Goal: Task Accomplishment & Management: Complete application form

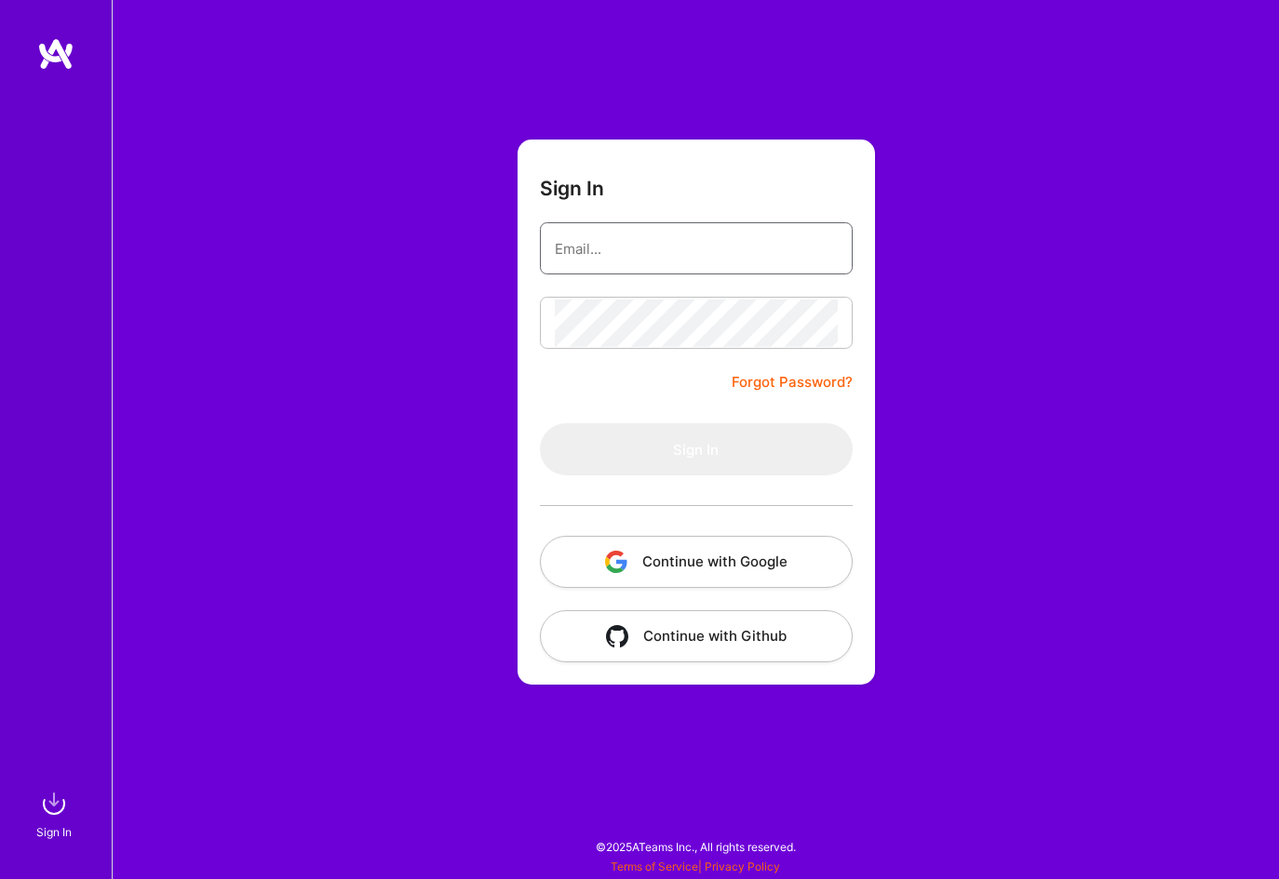
type input "[EMAIL_ADDRESS][DOMAIN_NAME]"
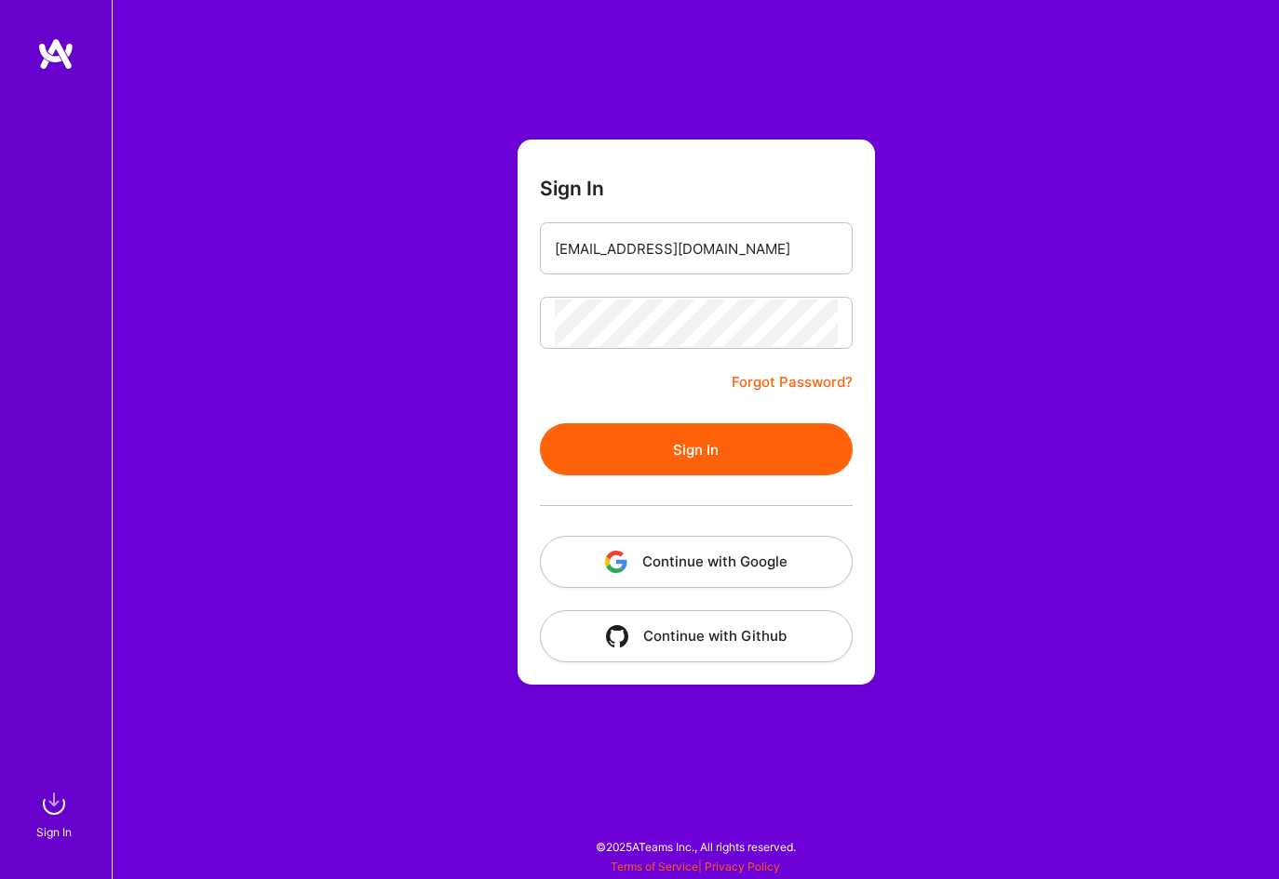
click at [668, 458] on button "Sign In" at bounding box center [696, 449] width 313 height 52
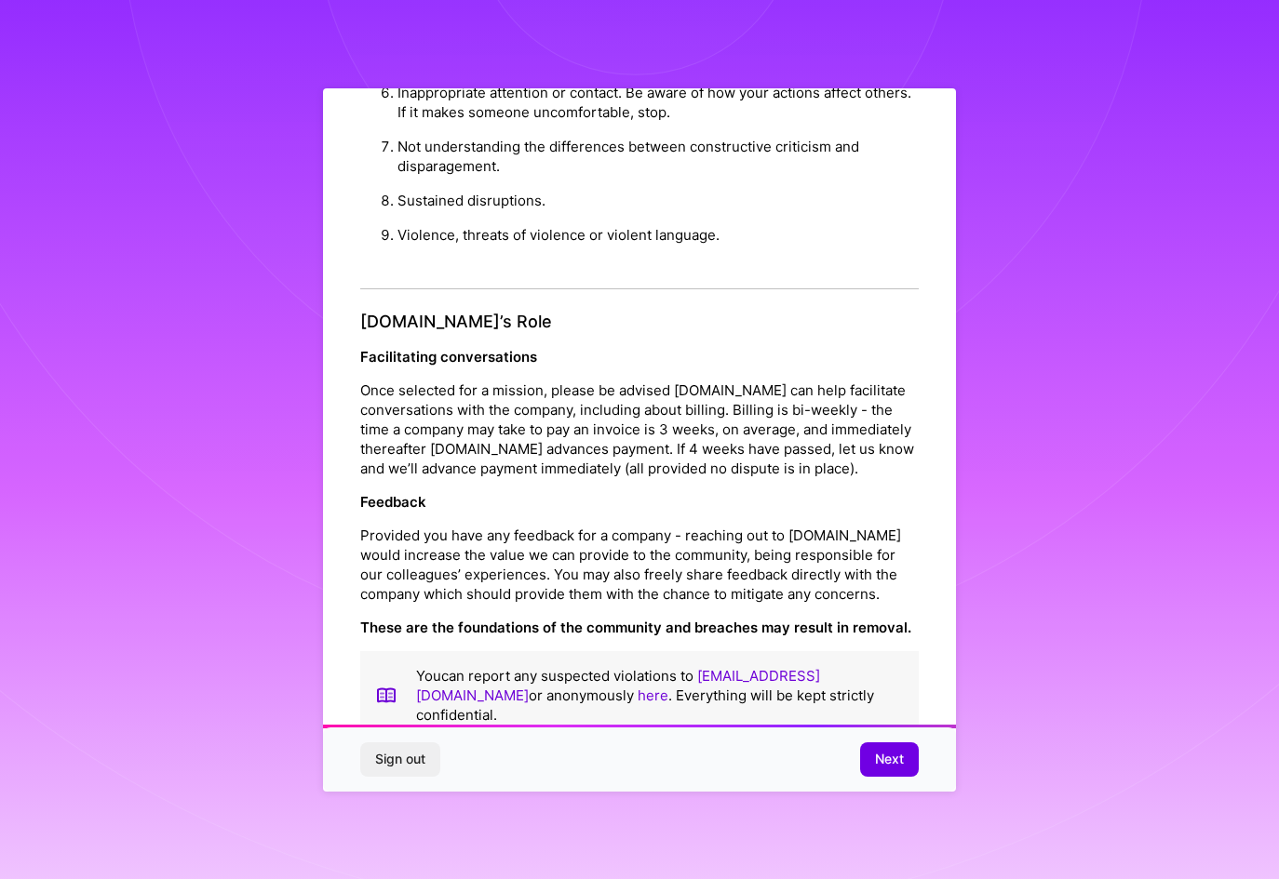
scroll to position [1846, 0]
click at [879, 762] on span "Next" at bounding box center [889, 759] width 29 height 19
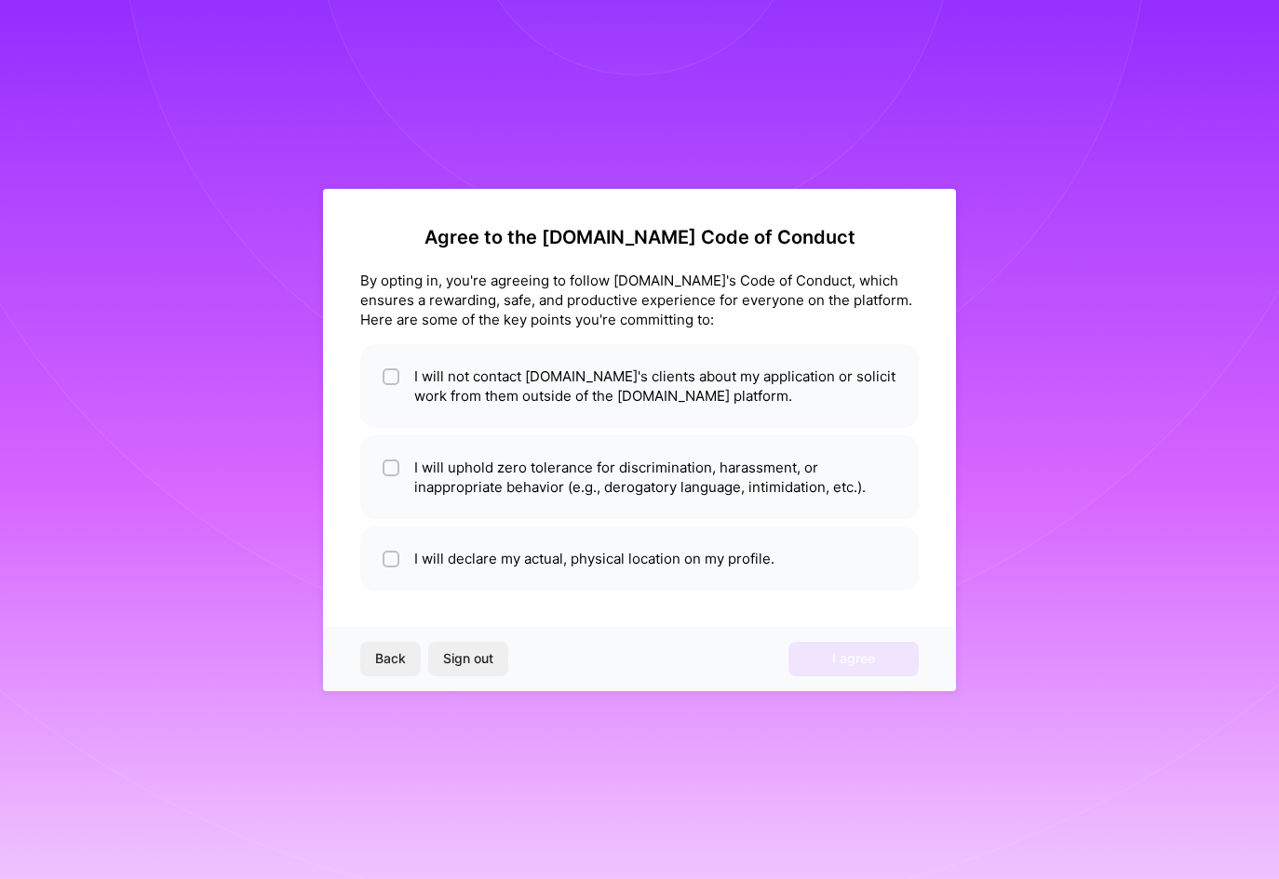
scroll to position [0, 0]
click at [485, 381] on li "I will not contact [DOMAIN_NAME]'s clients about my application or solicit work…" at bounding box center [639, 386] width 558 height 84
checkbox input "true"
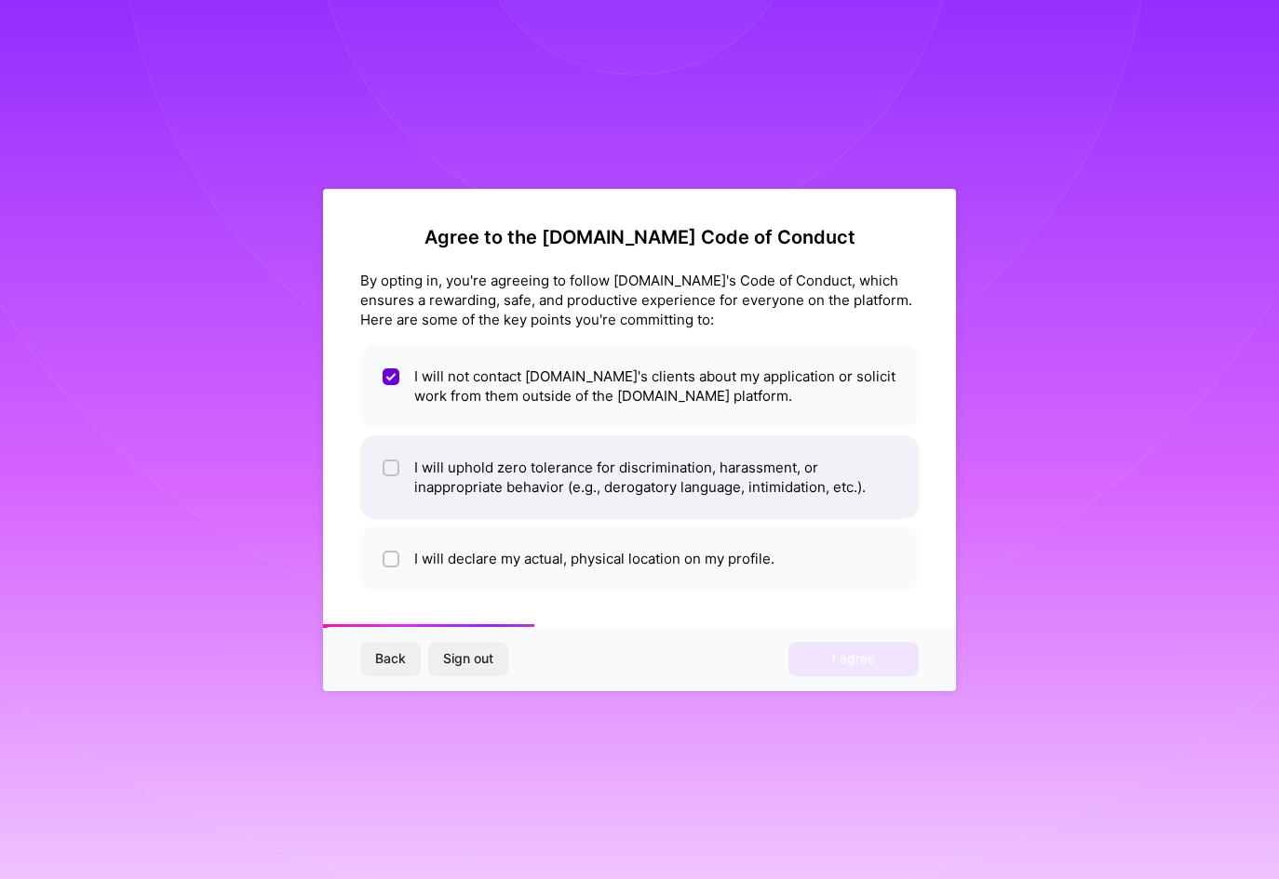
click at [457, 462] on li "I will uphold zero tolerance for discrimination, harassment, or inappropriate b…" at bounding box center [639, 478] width 558 height 84
checkbox input "true"
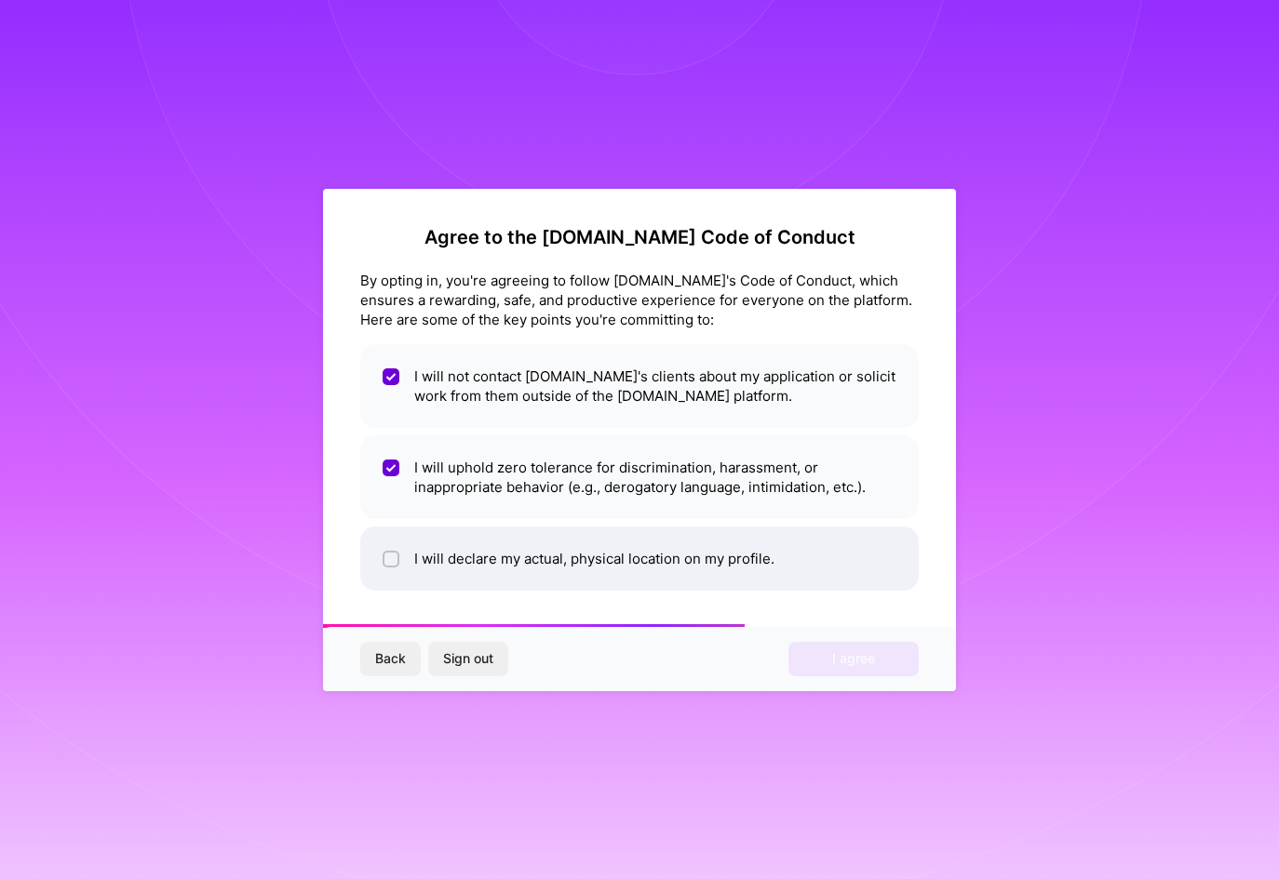
click at [464, 555] on li "I will declare my actual, physical location on my profile." at bounding box center [639, 559] width 558 height 64
checkbox input "true"
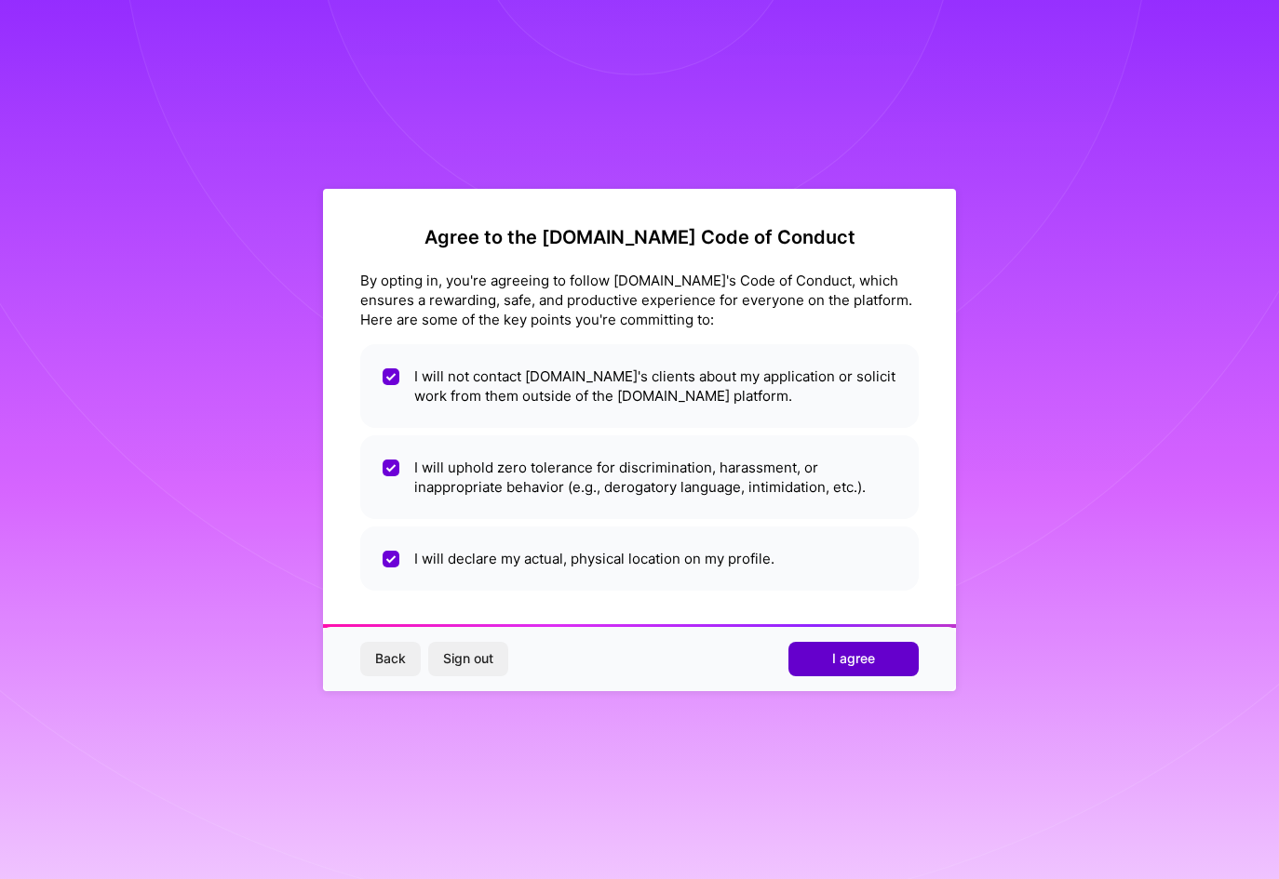
click at [804, 651] on button "I agree" at bounding box center [853, 659] width 130 height 34
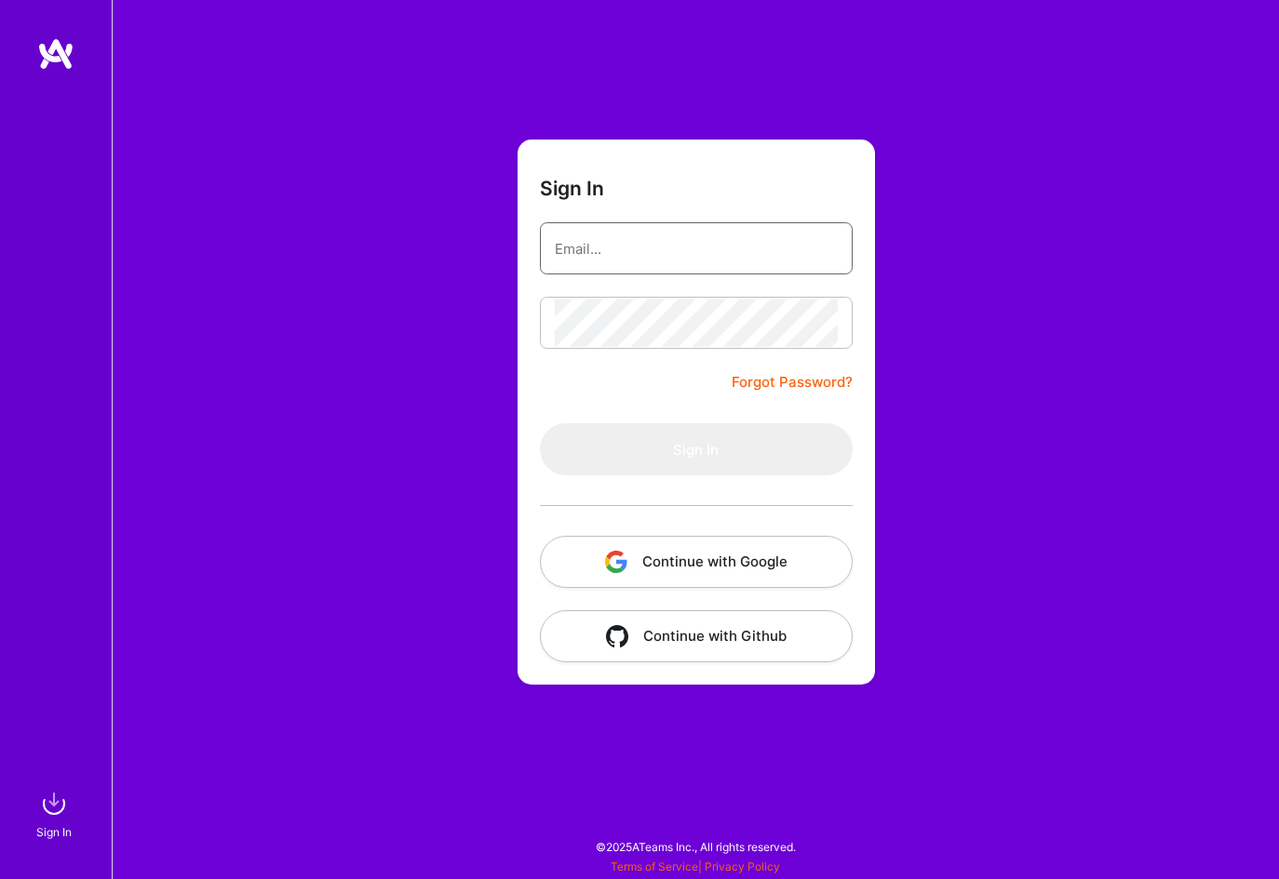
type input "[EMAIL_ADDRESS][DOMAIN_NAME]"
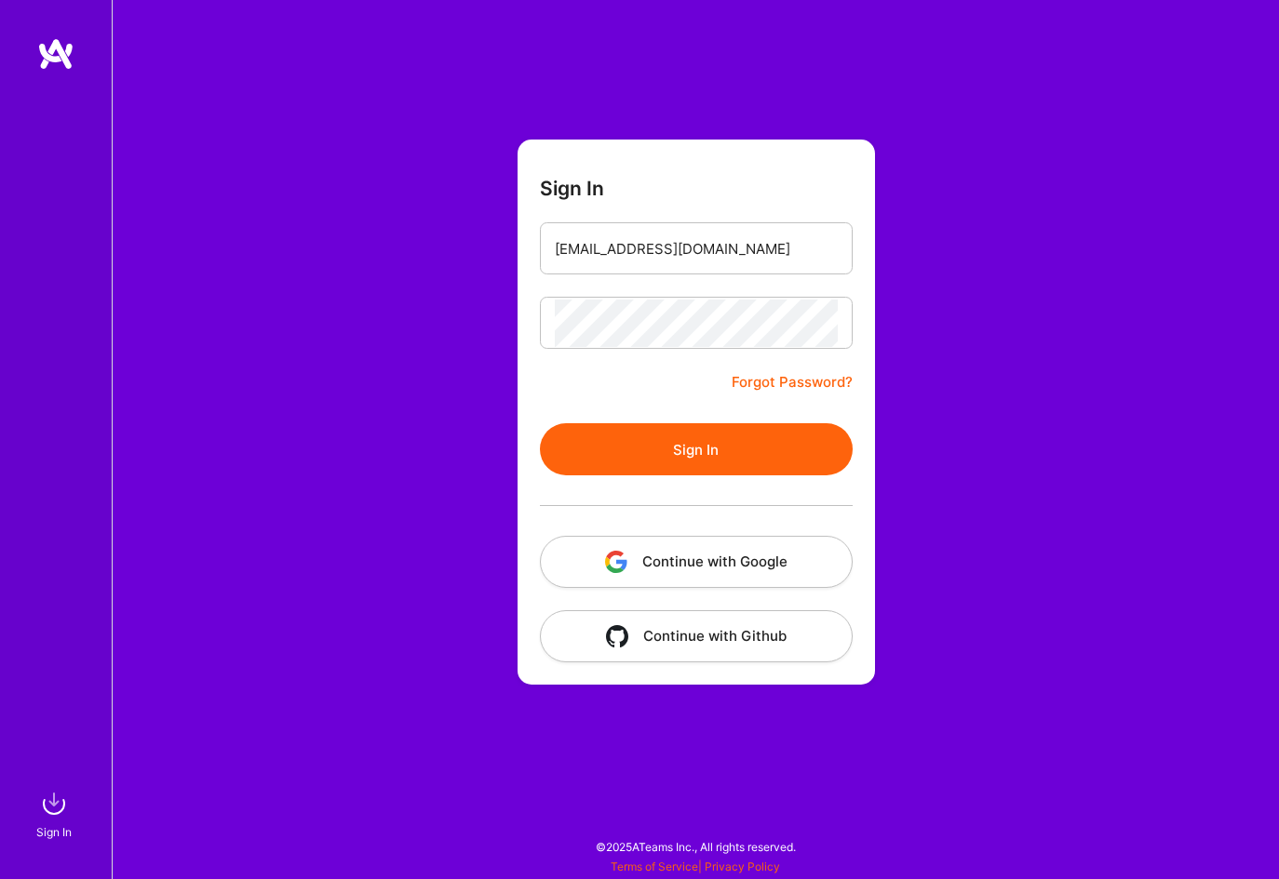
click at [659, 428] on button "Sign In" at bounding box center [696, 449] width 313 height 52
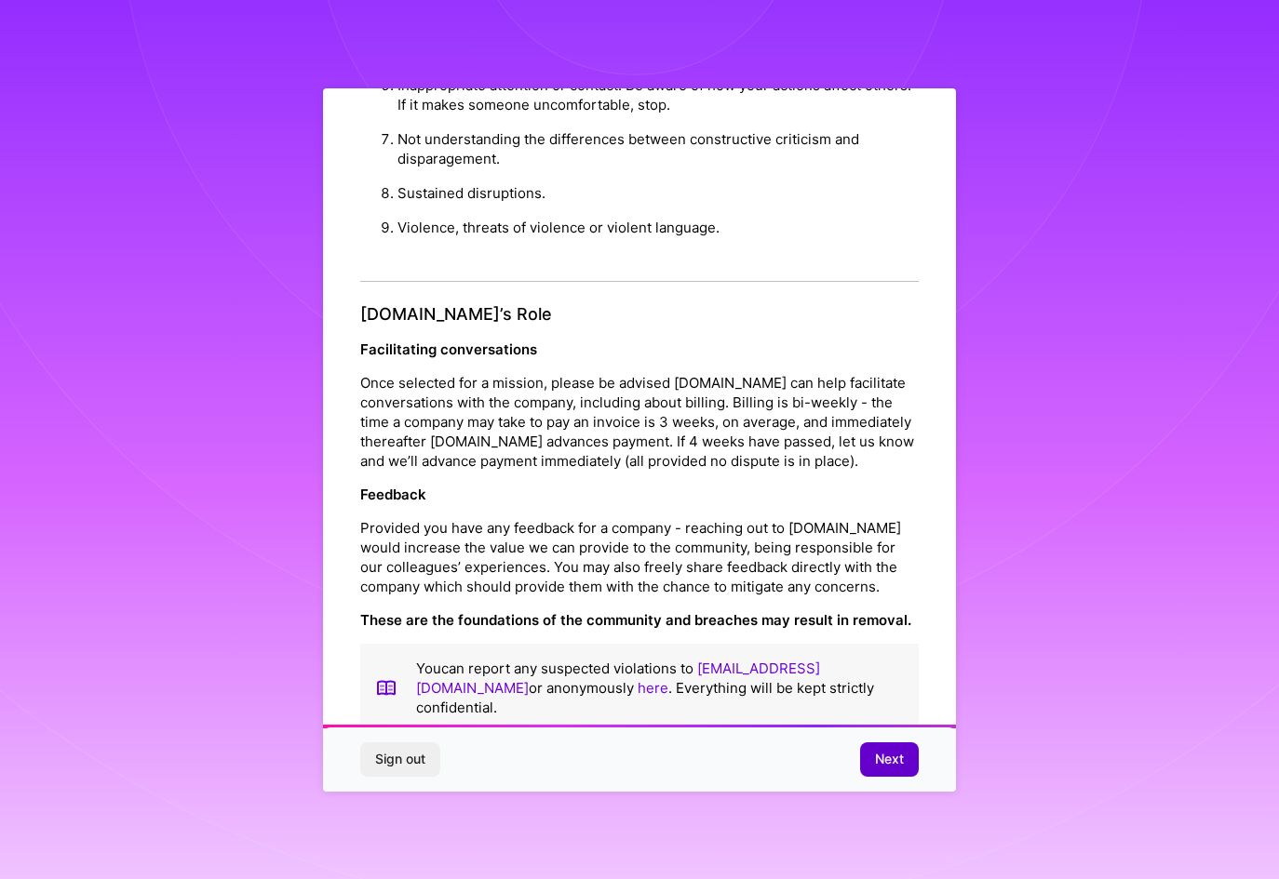
scroll to position [8, 0]
click at [898, 761] on span "Next" at bounding box center [889, 759] width 29 height 19
